Goal: Information Seeking & Learning: Find specific fact

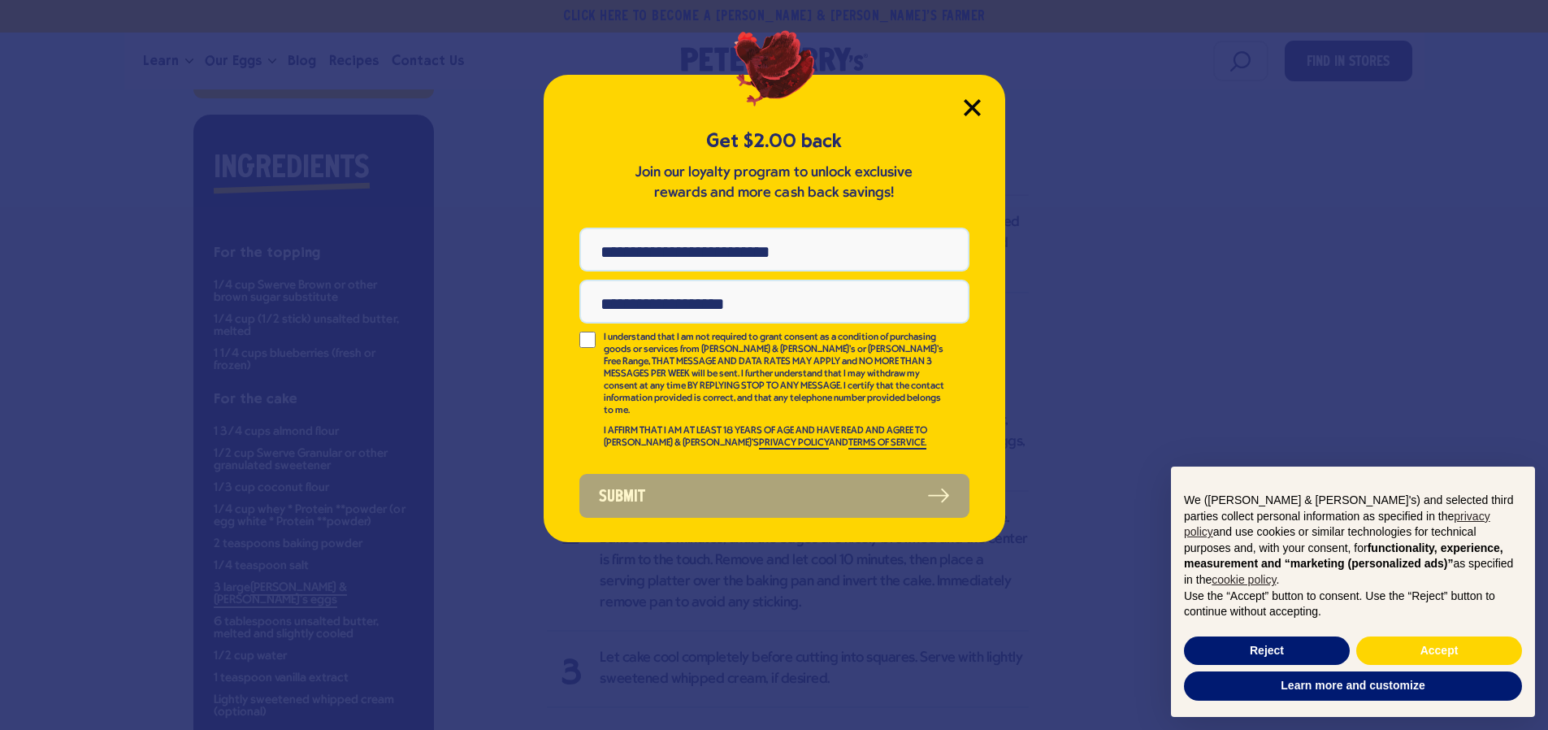
click at [974, 110] on icon "Close Modal" at bounding box center [971, 107] width 15 height 15
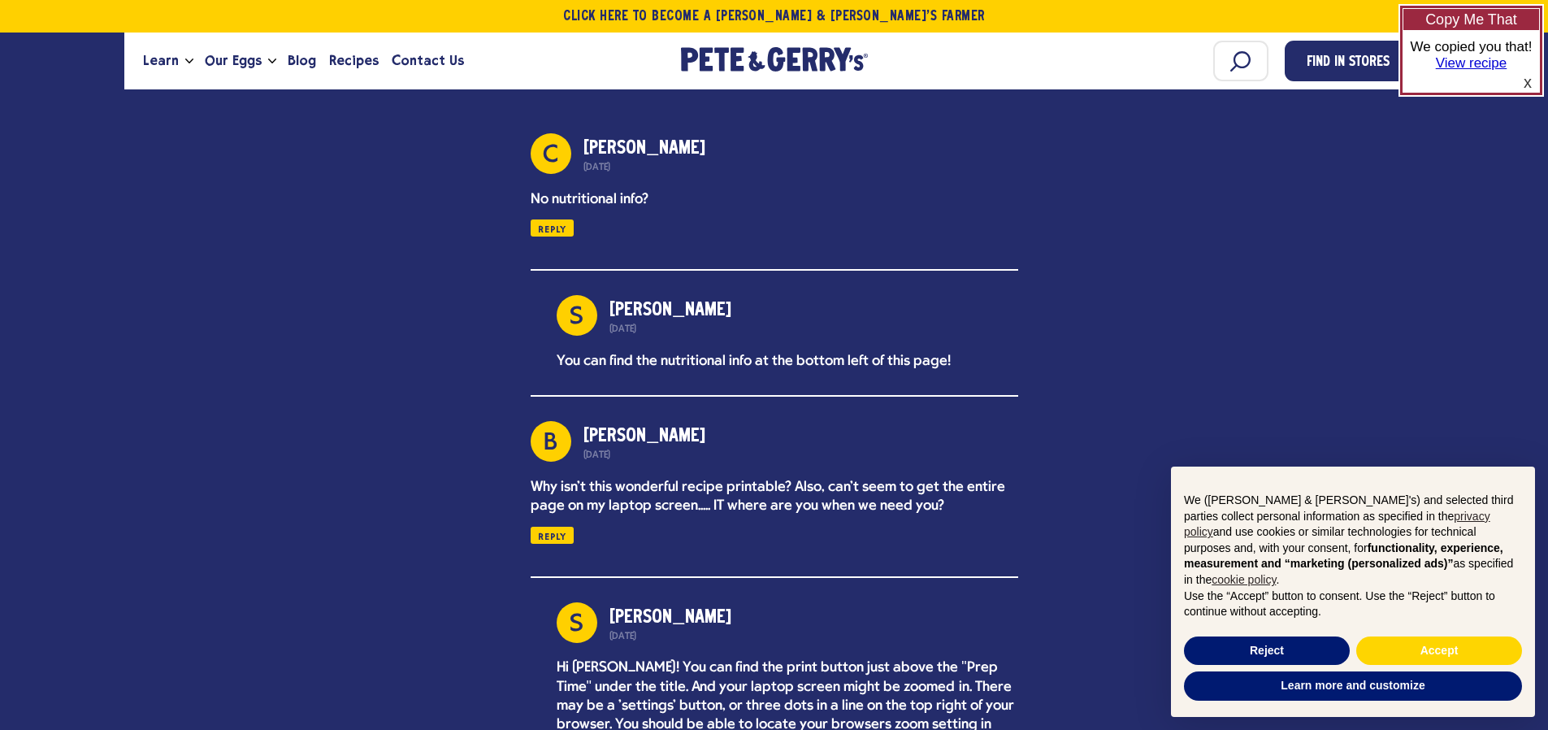
scroll to position [2672, 0]
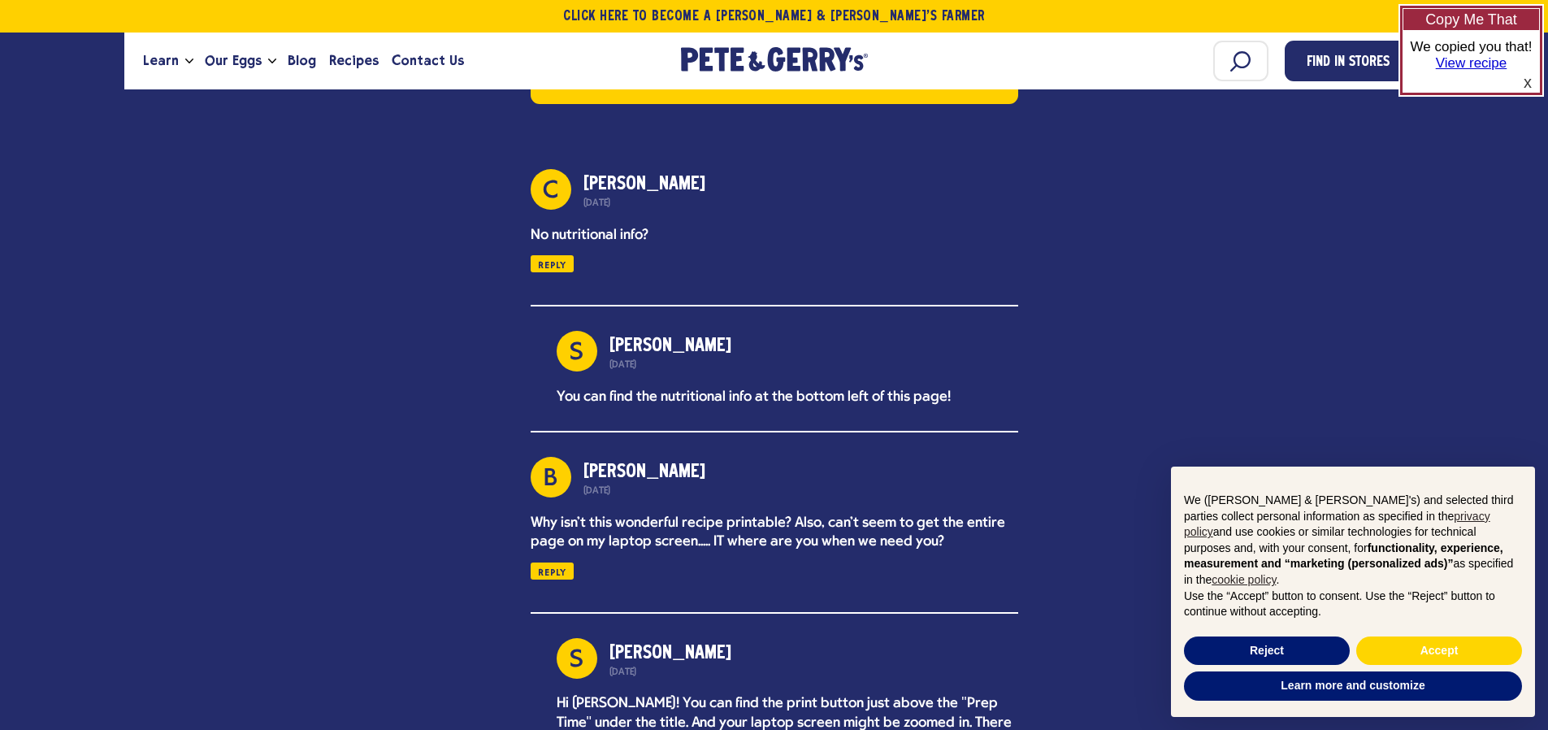
drag, startPoint x: 1544, startPoint y: 319, endPoint x: 1554, endPoint y: 244, distance: 76.3
click at [1547, 244] on html "~ Keto Blueberry Upside-Down Cake Recipe Skip to content Type Something Shop Fi…" at bounding box center [774, 352] width 1548 height 6048
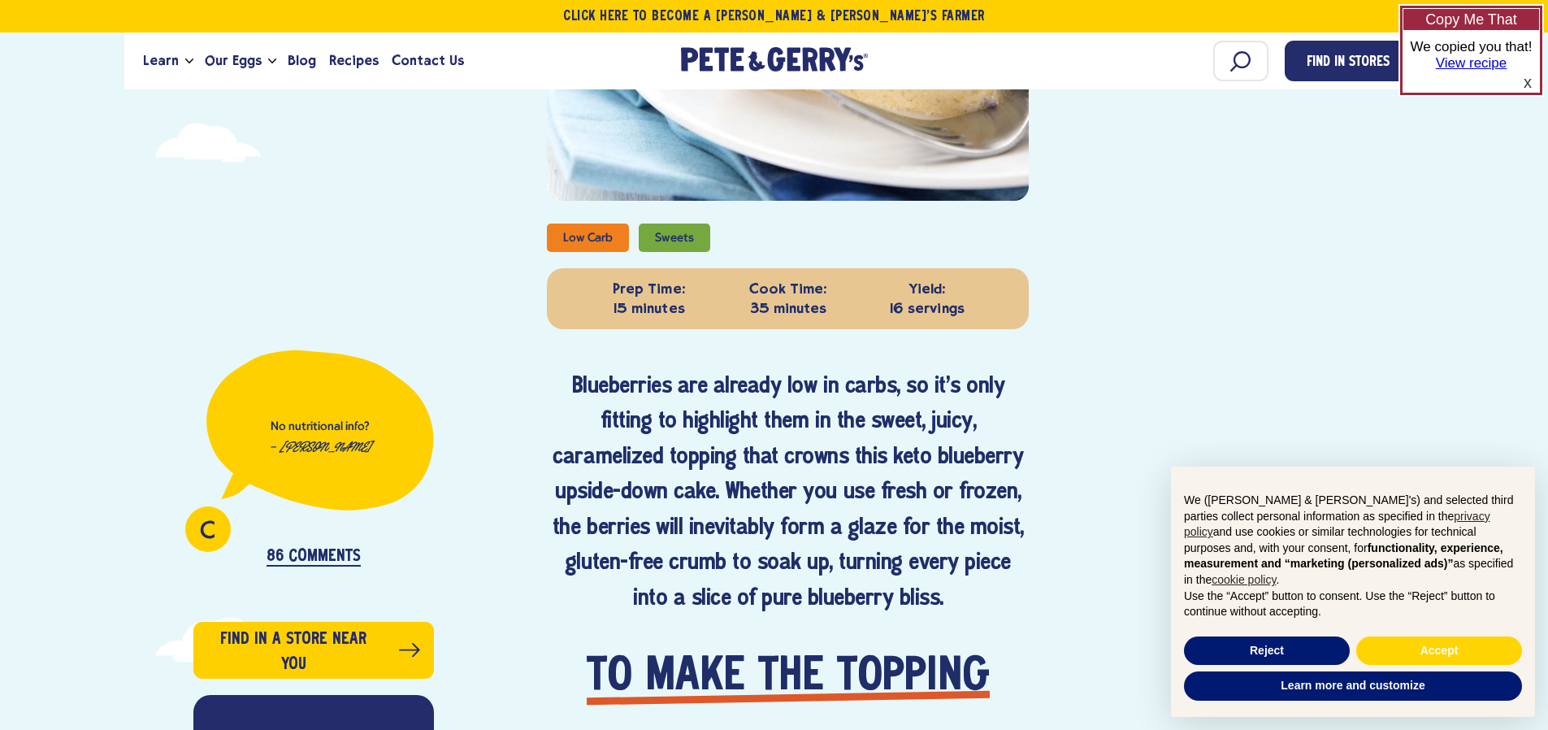
scroll to position [677, 0]
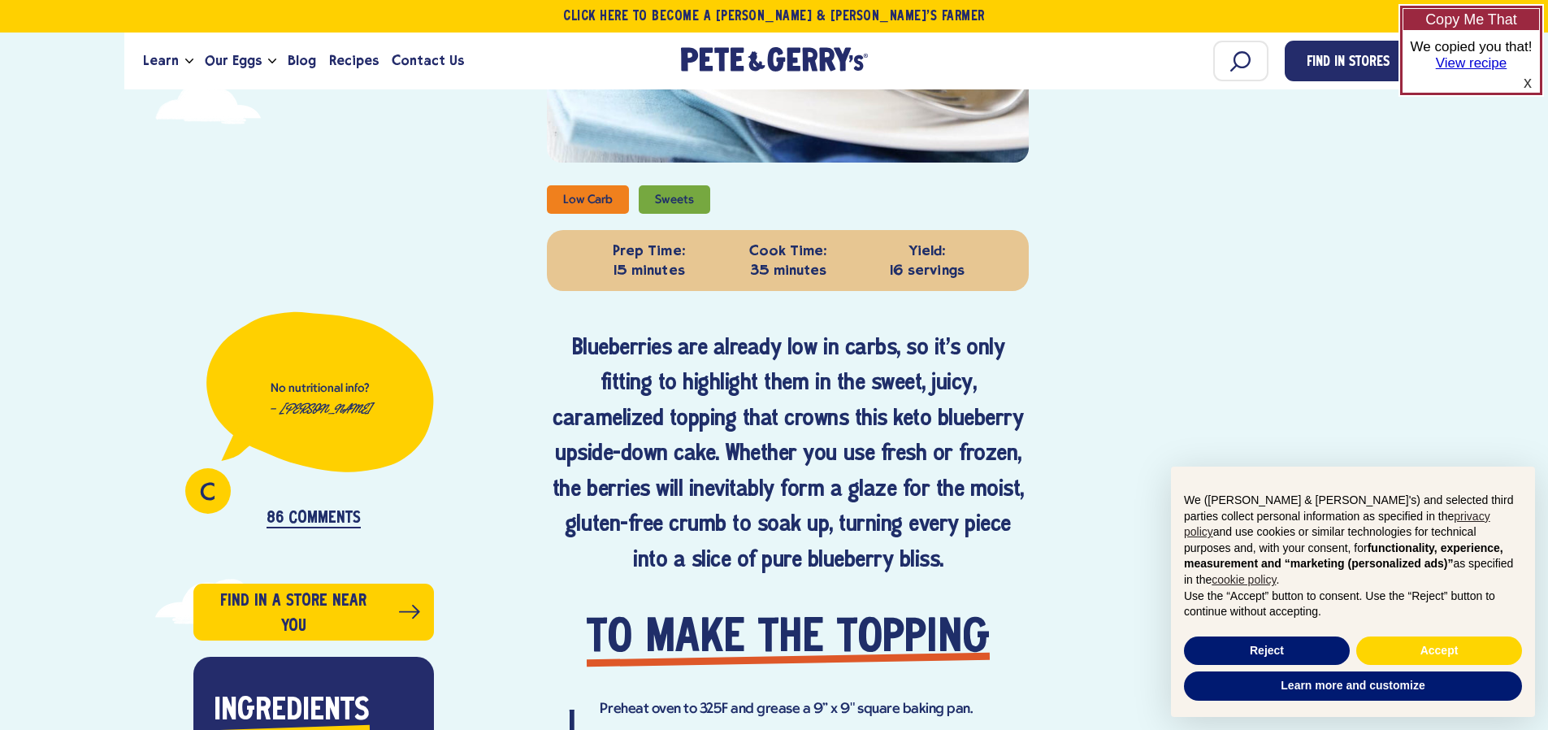
click at [322, 513] on p "86 Comments" at bounding box center [313, 518] width 94 height 19
click at [320, 513] on p "86 Comments" at bounding box center [313, 518] width 94 height 19
click at [210, 489] on span "C" at bounding box center [207, 494] width 15 height 24
click at [310, 388] on p "No nutritional info?" at bounding box center [320, 389] width 99 height 14
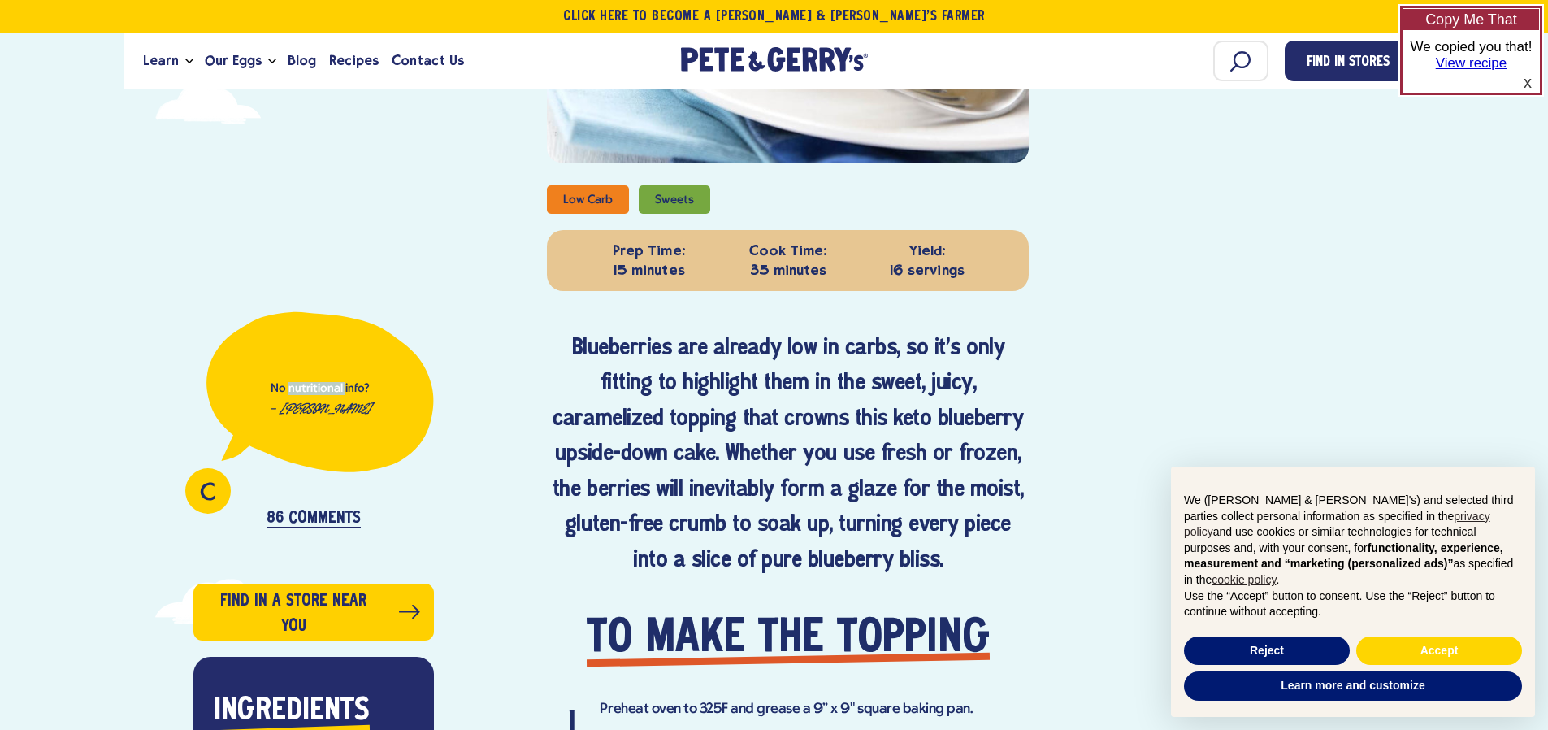
click at [310, 388] on p "No nutritional info?" at bounding box center [320, 389] width 99 height 14
click at [354, 388] on p "No nutritional info?" at bounding box center [320, 389] width 99 height 14
click at [342, 409] on em "— [PERSON_NAME]" at bounding box center [320, 408] width 102 height 11
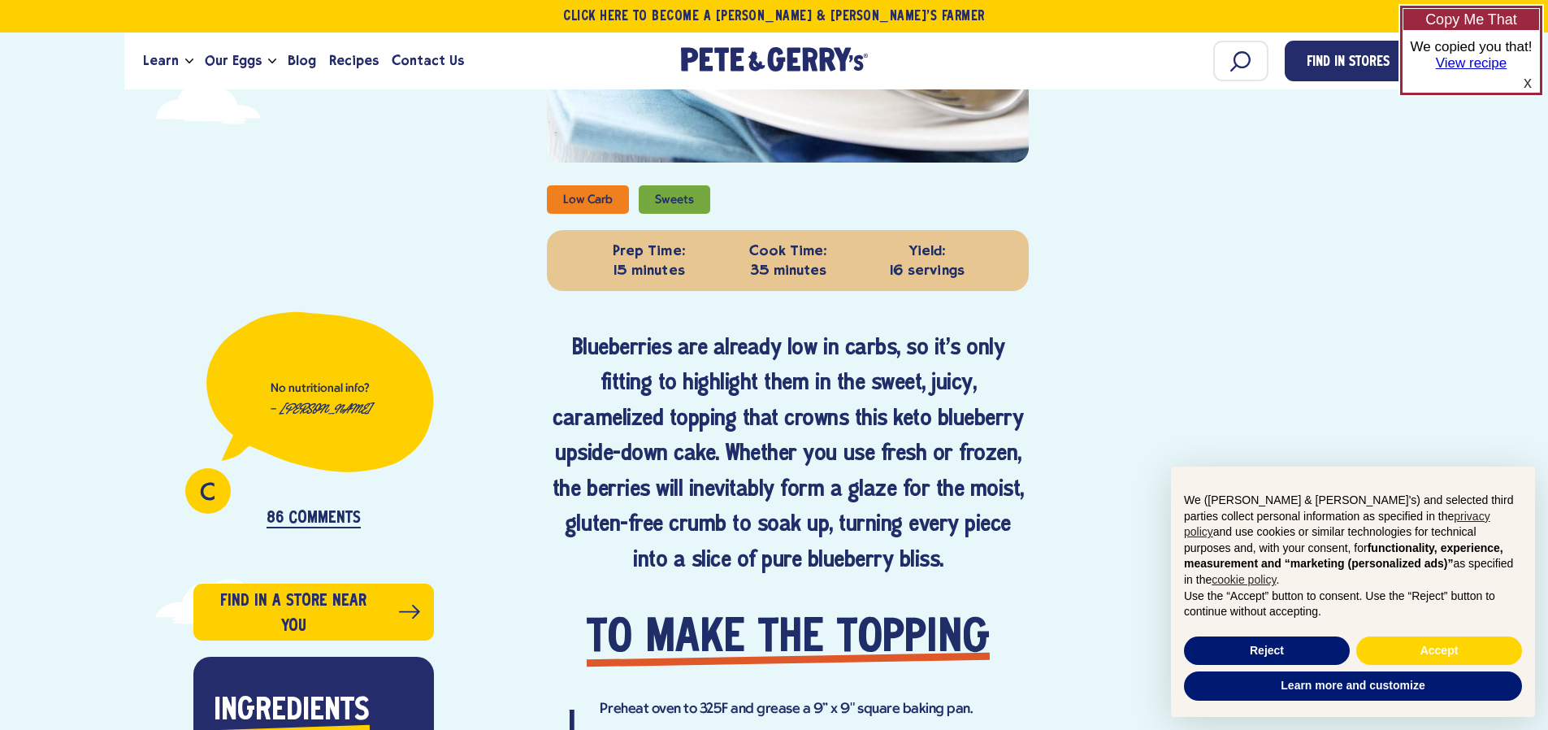
click at [342, 409] on em "— [PERSON_NAME]" at bounding box center [320, 408] width 102 height 11
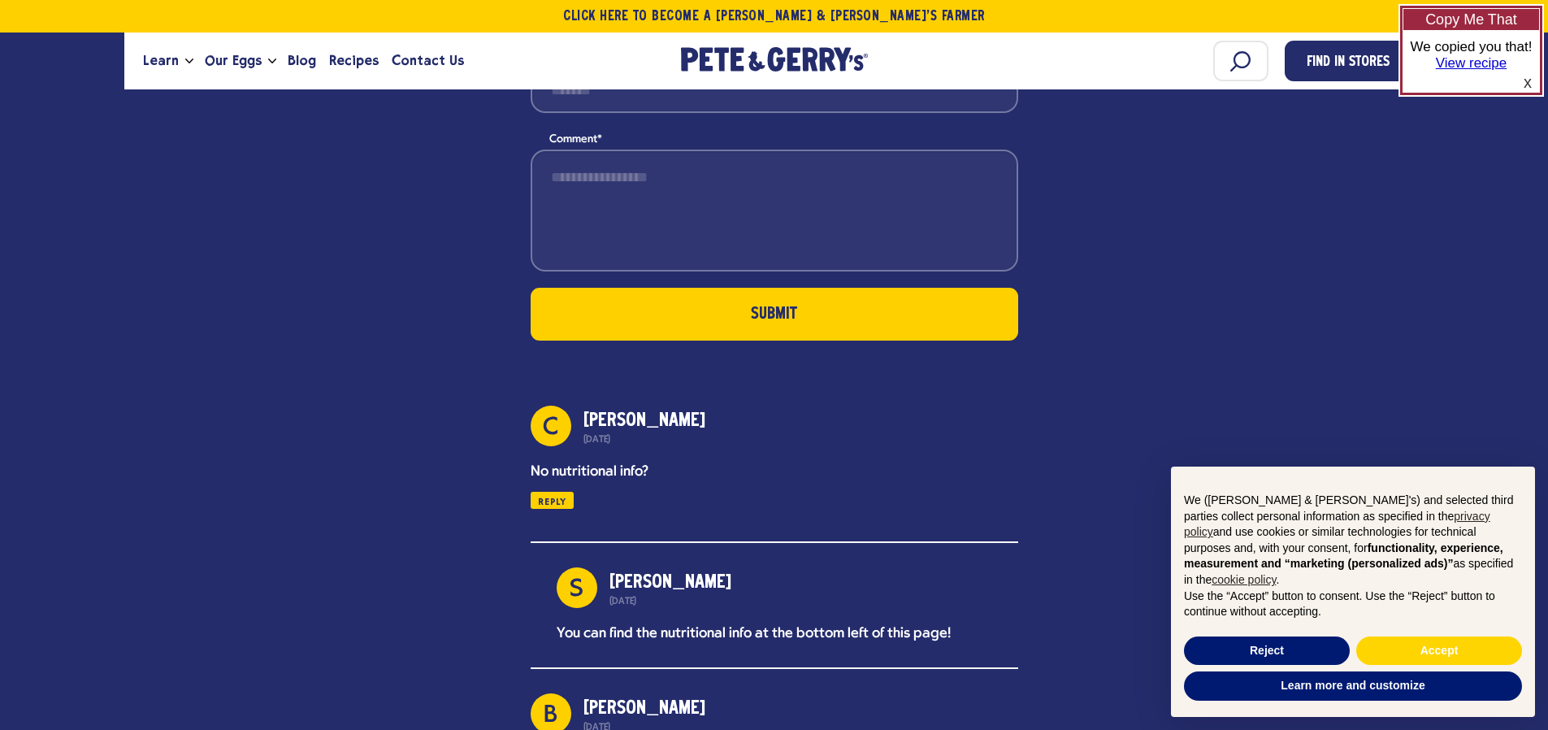
scroll to position [2573, 0]
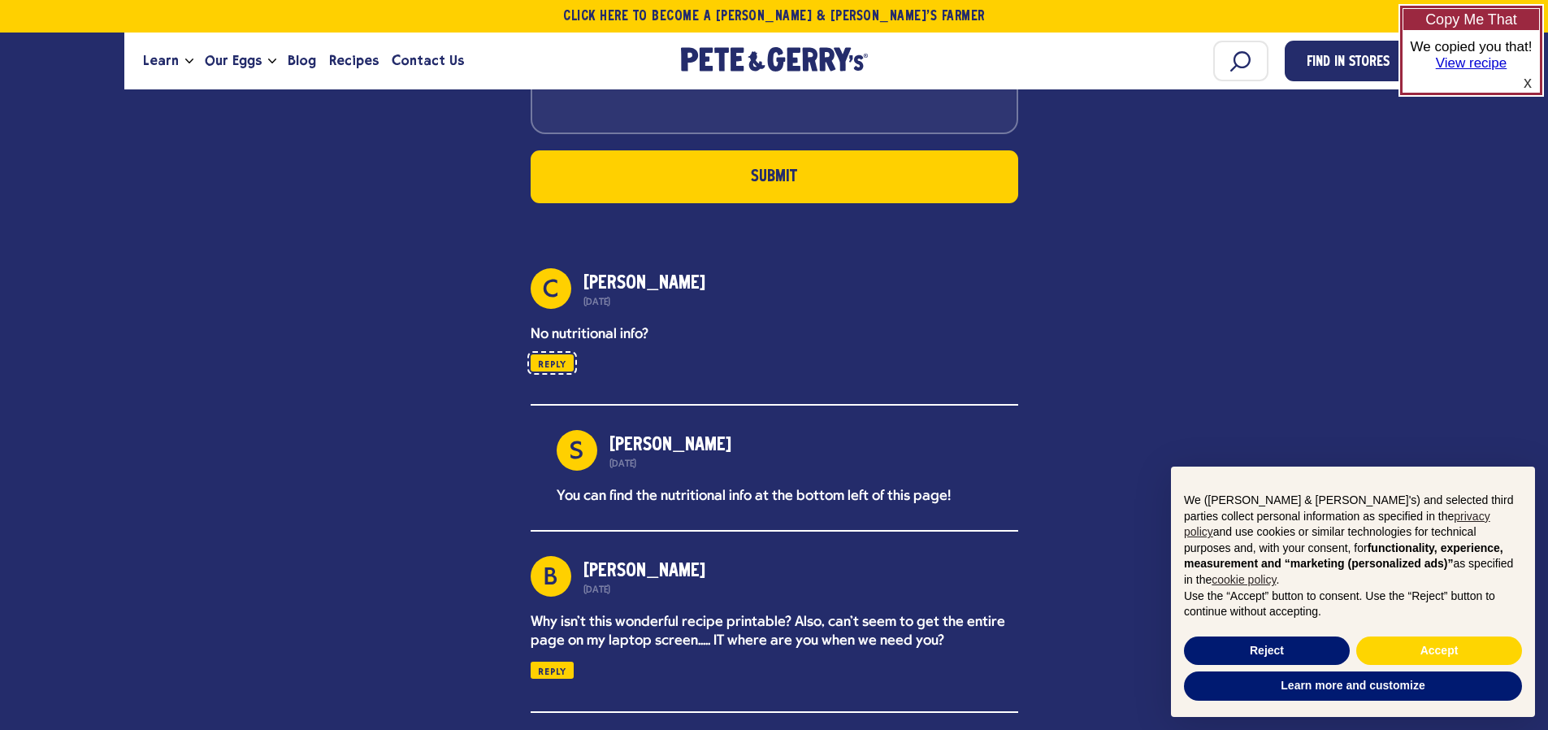
click at [552, 354] on button "Reply" at bounding box center [551, 362] width 43 height 17
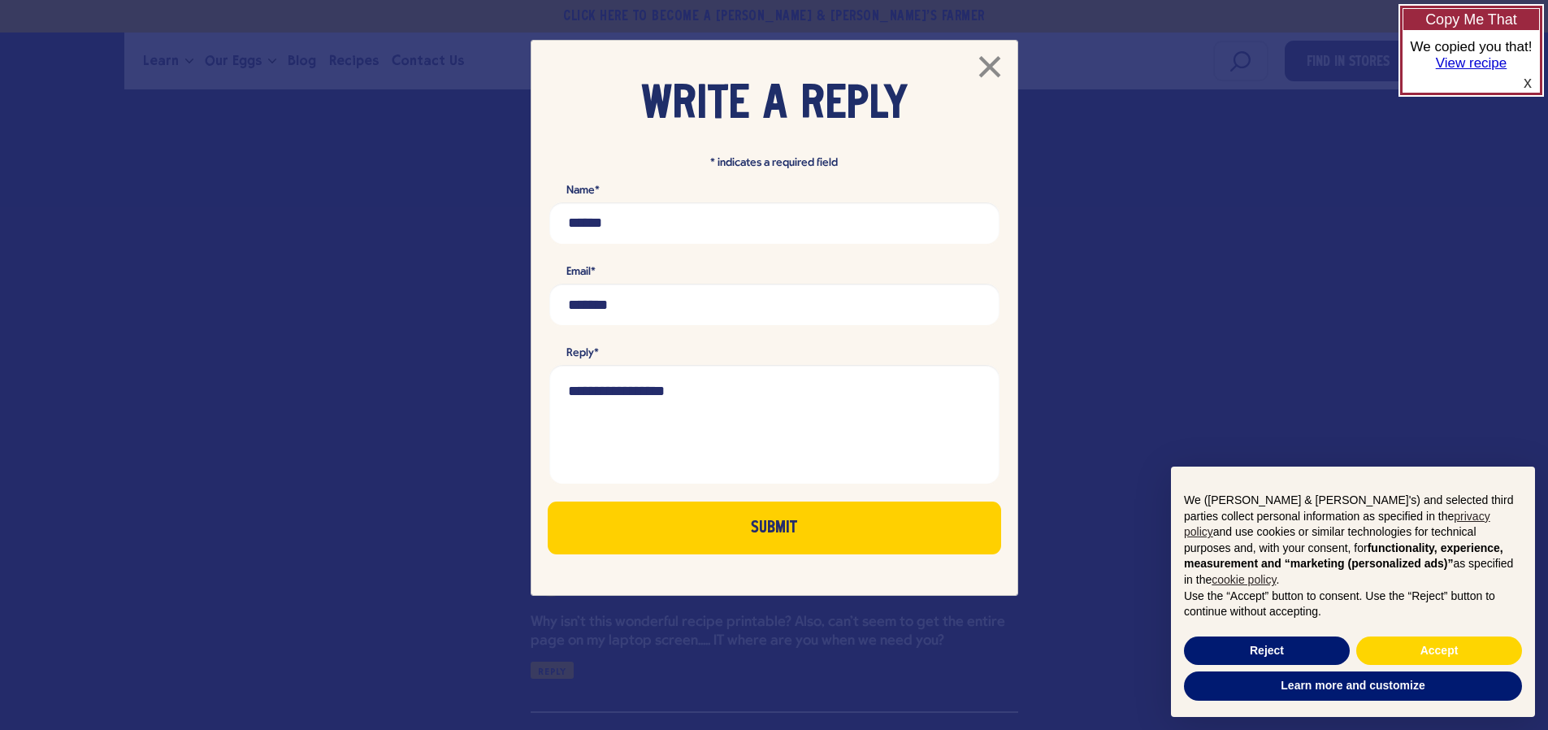
scroll to position [0, 0]
click at [552, 343] on label "Reply*" at bounding box center [774, 353] width 453 height 20
click at [552, 363] on textarea "Reply*" at bounding box center [774, 424] width 453 height 122
click at [990, 63] on span "×" at bounding box center [989, 70] width 28 height 51
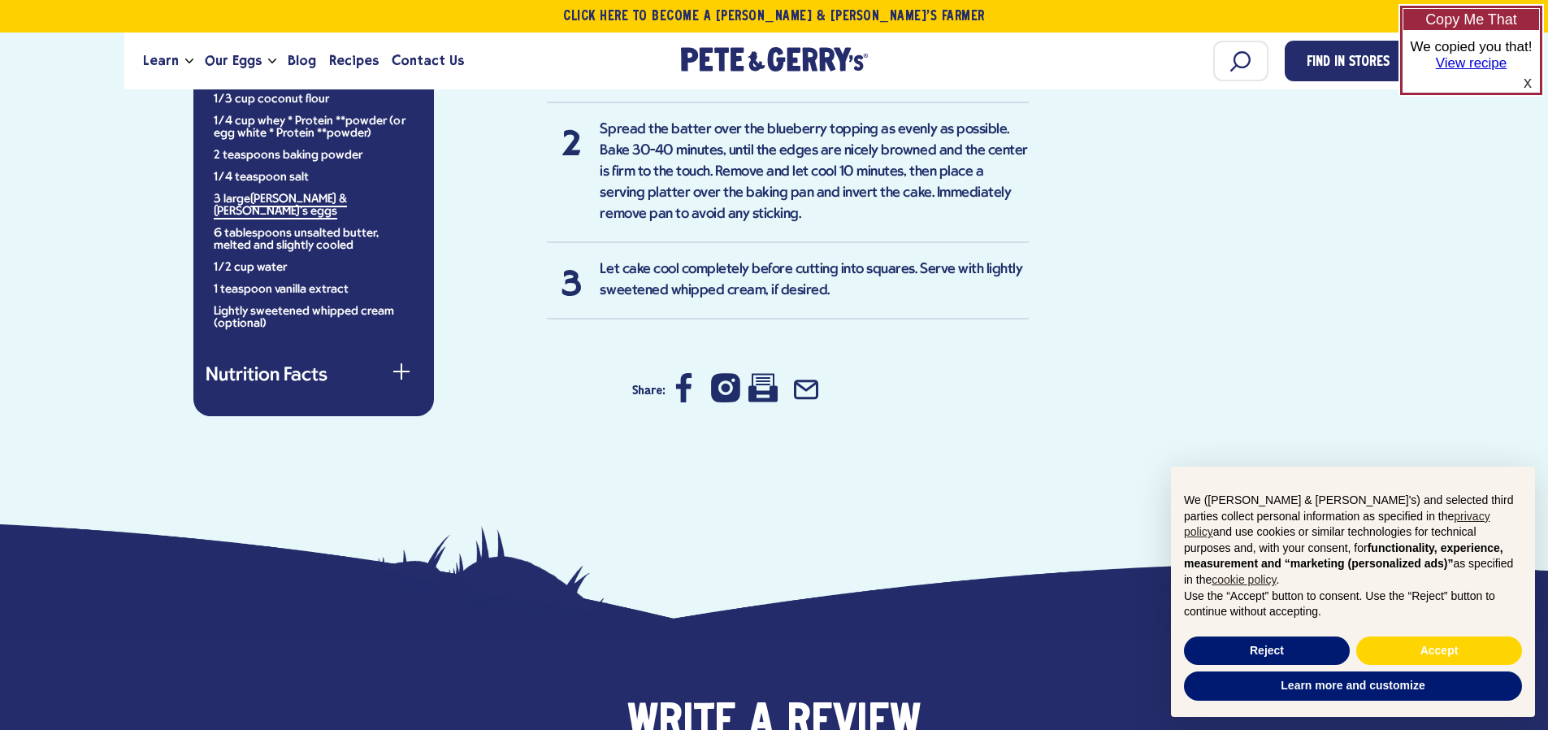
scroll to position [1645, 0]
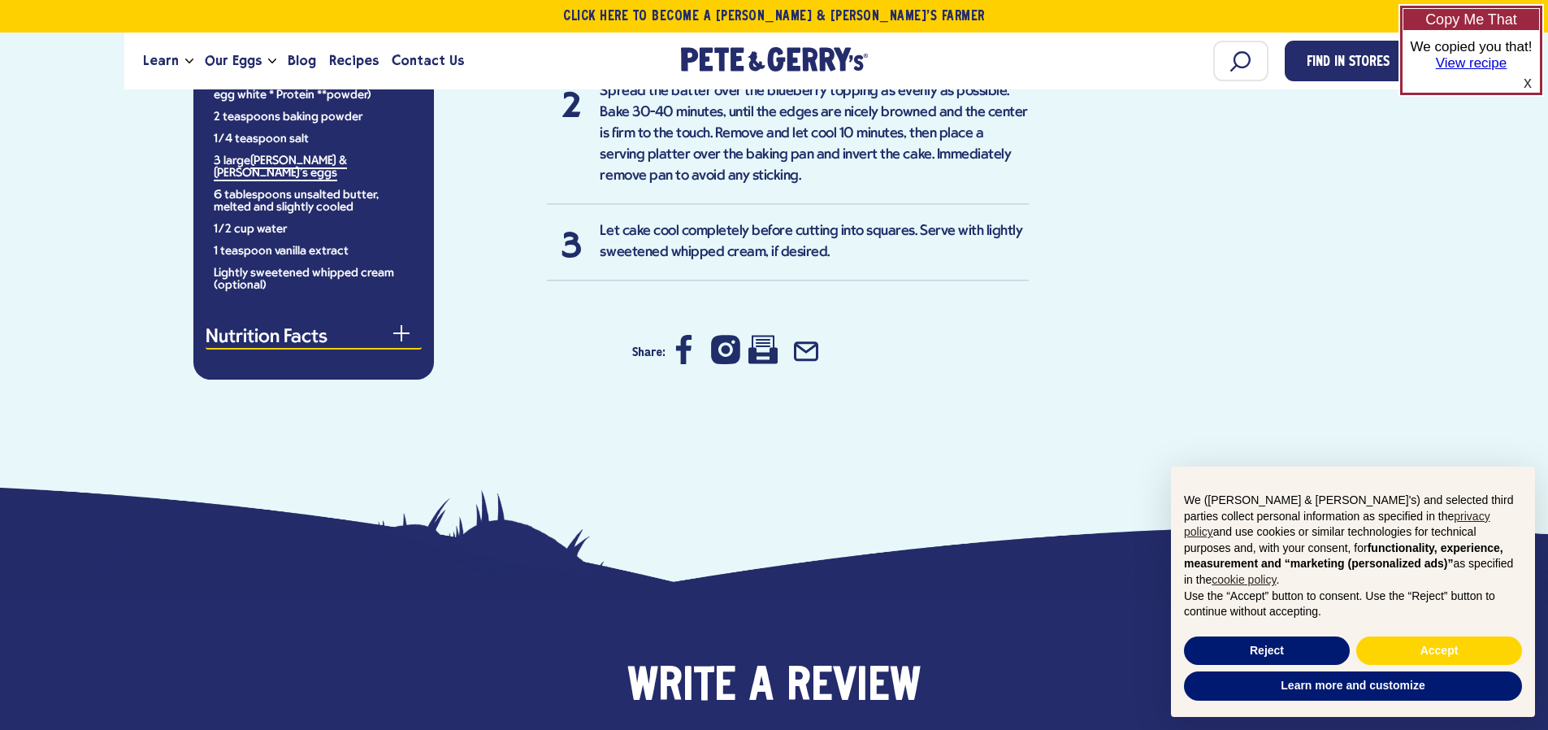
click at [401, 325] on span "button" at bounding box center [402, 333] width 2 height 16
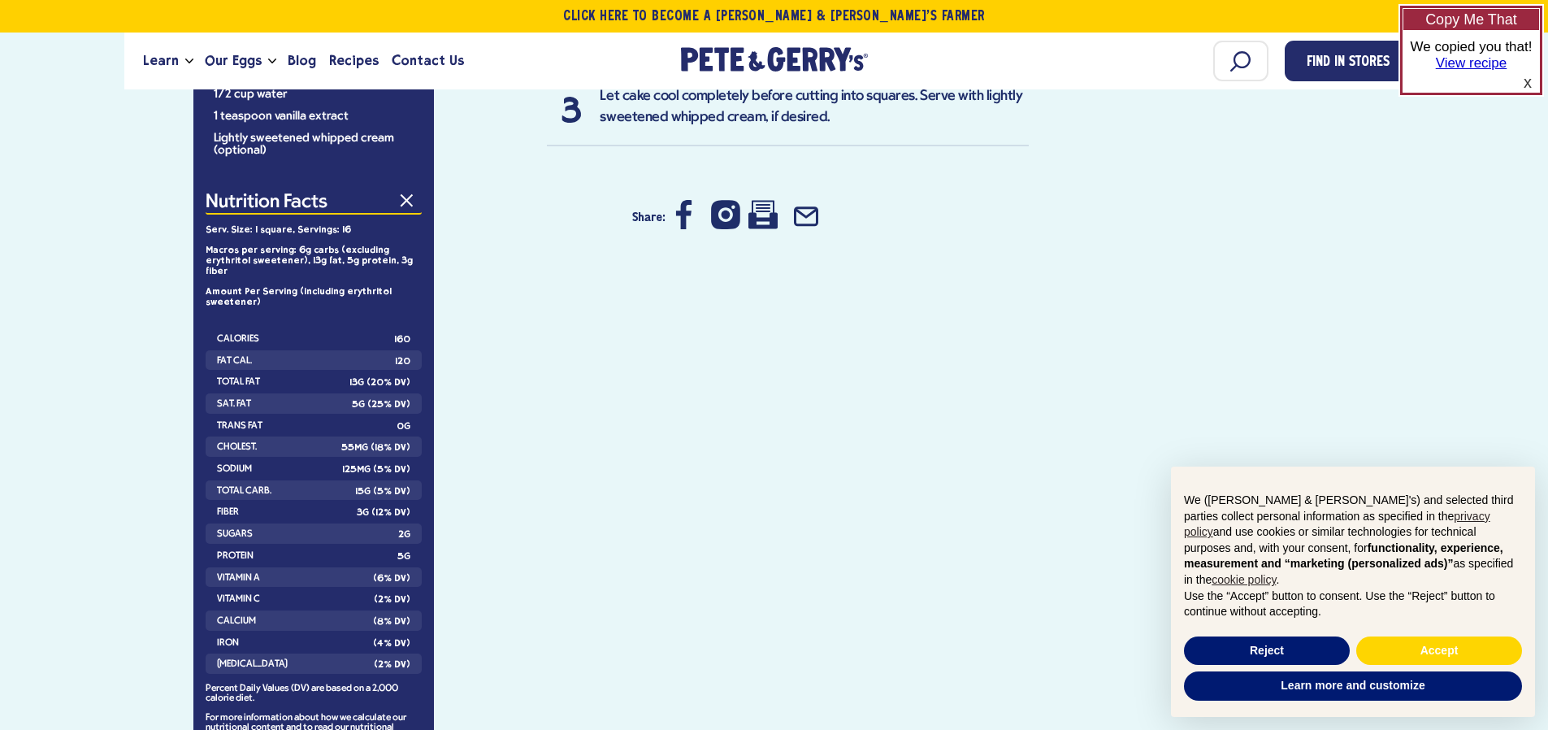
scroll to position [1916, 0]
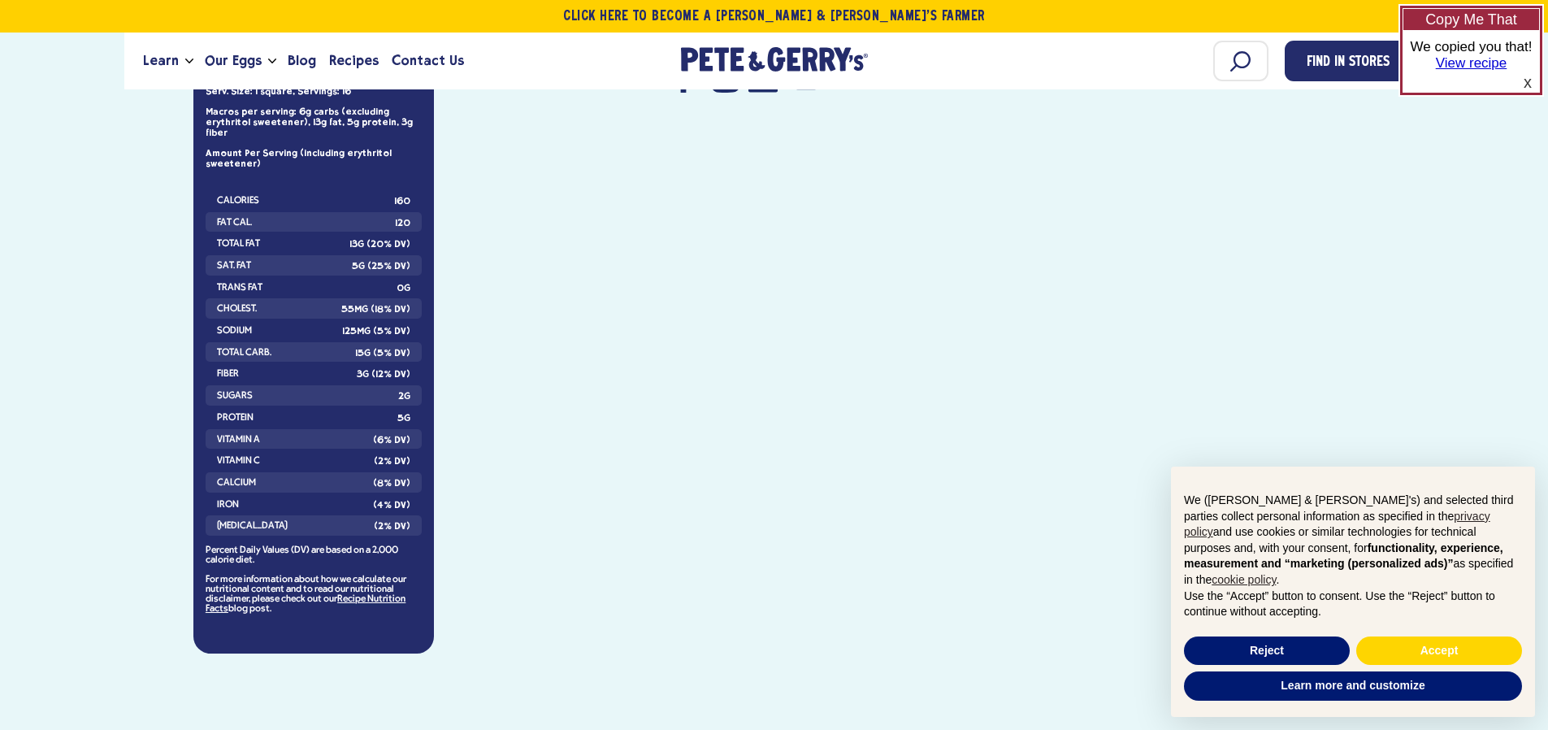
click at [1443, 65] on link "View recipe" at bounding box center [1471, 62] width 71 height 15
